Goal: Browse casually

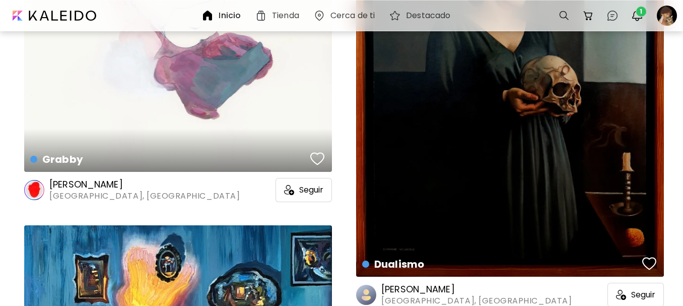
scroll to position [20914, 0]
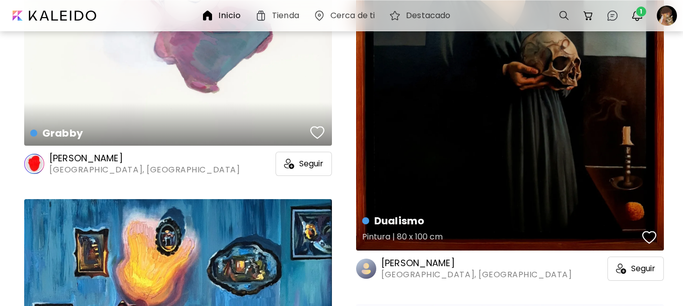
click at [528, 127] on div "Dualismo Pintura | 80 x 100 cm" at bounding box center [510, 62] width 308 height 378
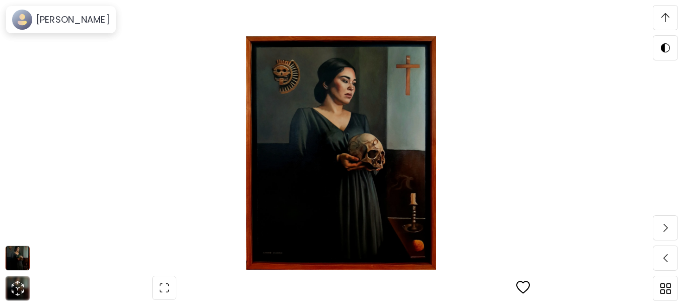
scroll to position [1512, 0]
click at [87, 25] on h6 "[PERSON_NAME]" at bounding box center [73, 20] width 74 height 12
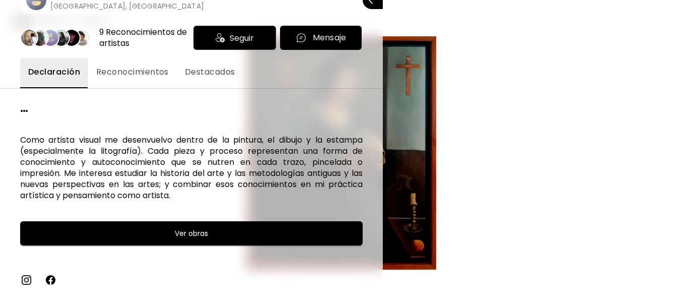
scroll to position [0, 0]
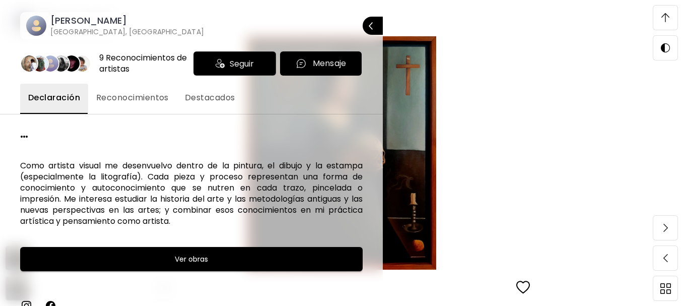
click at [24, 300] on img at bounding box center [26, 305] width 12 height 12
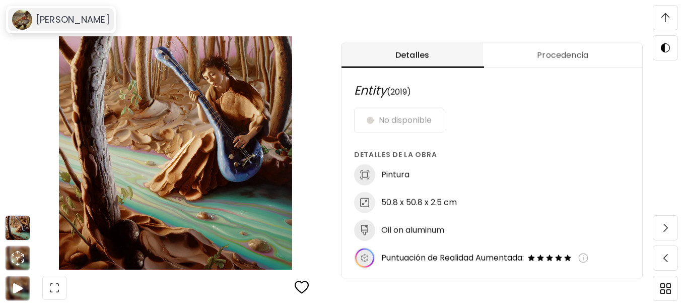
click at [43, 20] on h6 "[PERSON_NAME]" at bounding box center [73, 20] width 74 height 12
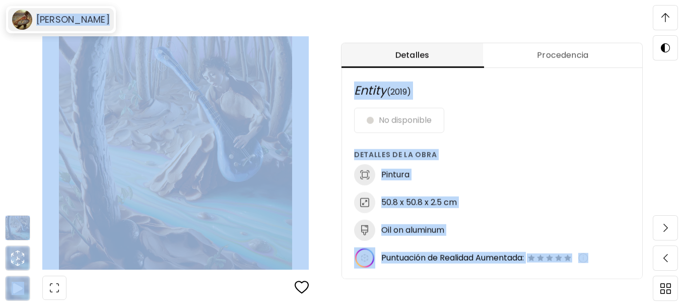
click at [74, 21] on h6 "[PERSON_NAME]" at bounding box center [73, 20] width 74 height 12
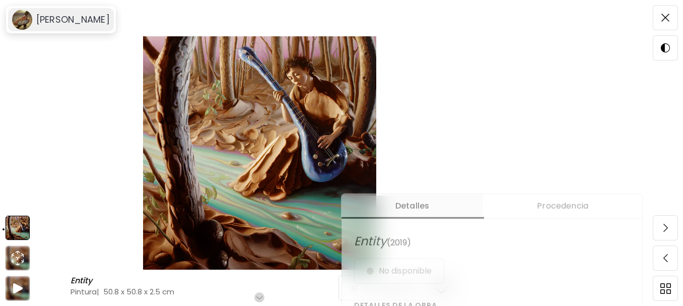
click at [25, 21] on image at bounding box center [22, 20] width 20 height 20
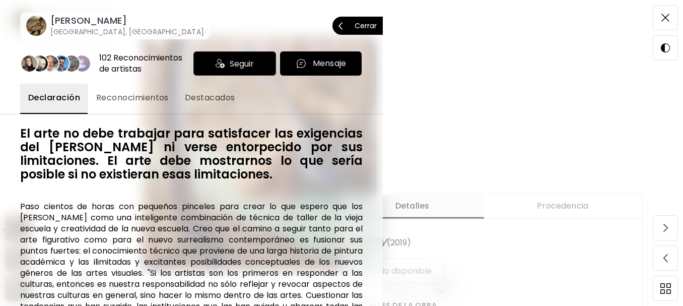
click at [59, 20] on h6 "[PERSON_NAME]" at bounding box center [127, 21] width 154 height 12
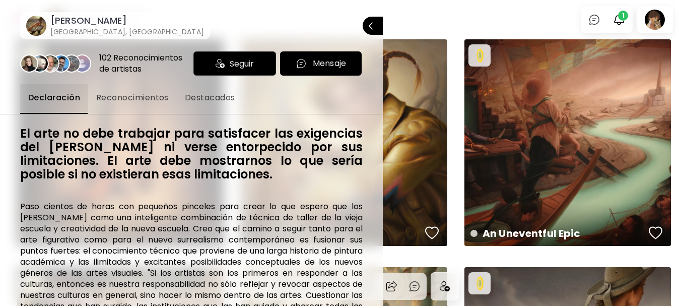
click at [39, 28] on image at bounding box center [36, 26] width 20 height 20
click at [39, 28] on div at bounding box center [341, 153] width 683 height 306
